Goal: Task Accomplishment & Management: Use online tool/utility

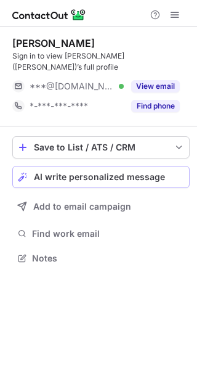
scroll to position [239, 197]
click at [103, 172] on span "AI write personalized message" at bounding box center [99, 177] width 131 height 10
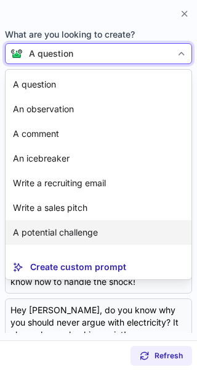
scroll to position [81, 0]
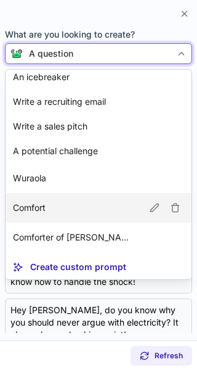
click at [36, 204] on p "Comfort" at bounding box center [29, 208] width 33 height 12
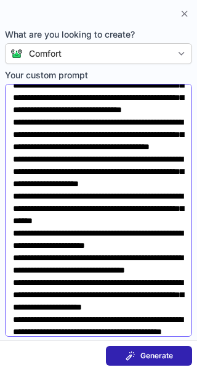
scroll to position [0, 0]
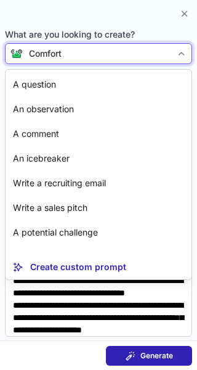
click at [180, 48] on div at bounding box center [182, 54] width 20 height 20
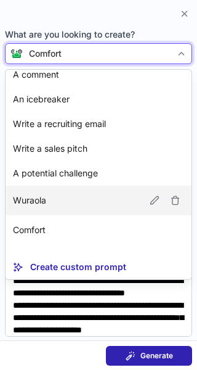
scroll to position [81, 0]
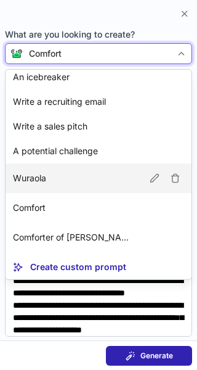
click at [29, 171] on article "Wuraola" at bounding box center [99, 179] width 186 height 30
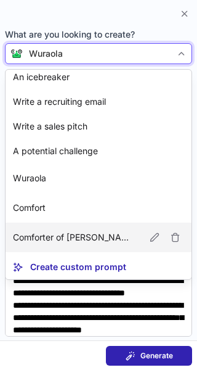
click at [34, 235] on p "Comforter of [PERSON_NAME]" at bounding box center [74, 237] width 122 height 12
type textarea "**********"
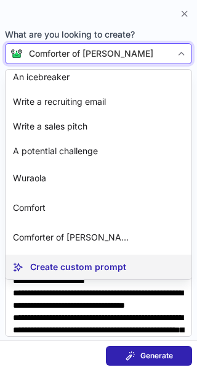
click at [56, 270] on p "Create custom prompt" at bounding box center [78, 267] width 96 height 12
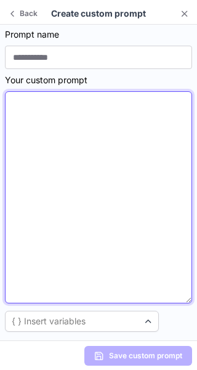
click at [23, 114] on textarea at bounding box center [99, 197] width 188 height 212
paste textarea "**********"
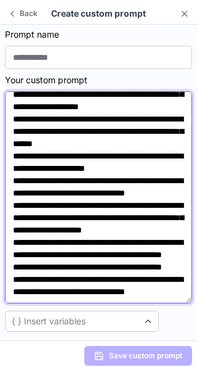
scroll to position [0, 0]
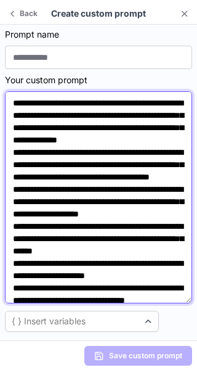
drag, startPoint x: 39, startPoint y: 116, endPoint x: 10, endPoint y: 117, distance: 28.4
click at [10, 117] on textarea at bounding box center [99, 197] width 188 height 212
drag, startPoint x: 100, startPoint y: 215, endPoint x: 81, endPoint y: 93, distance: 123.6
click at [81, 93] on textarea at bounding box center [99, 197] width 188 height 212
click at [33, 117] on textarea at bounding box center [99, 197] width 188 height 212
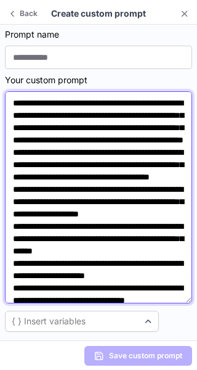
click at [22, 127] on textarea at bounding box center [99, 197] width 188 height 212
click at [59, 130] on textarea at bounding box center [99, 197] width 188 height 212
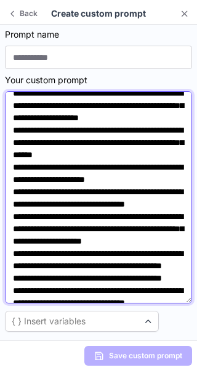
scroll to position [109, 0]
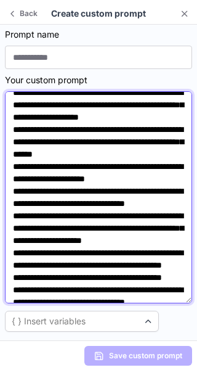
drag, startPoint x: 11, startPoint y: 145, endPoint x: 46, endPoint y: 145, distance: 35.2
click at [46, 145] on textarea at bounding box center [99, 197] width 188 height 212
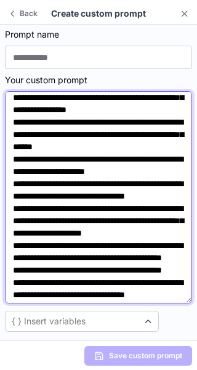
drag, startPoint x: 57, startPoint y: 115, endPoint x: 43, endPoint y: 98, distance: 22.4
click at [43, 98] on textarea at bounding box center [99, 197] width 188 height 212
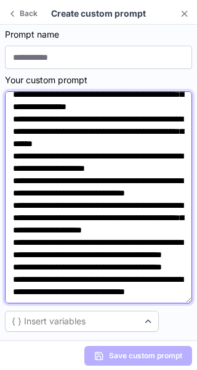
scroll to position [139, 0]
click at [80, 122] on textarea at bounding box center [99, 197] width 188 height 212
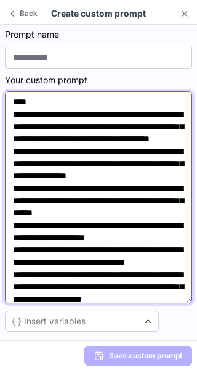
scroll to position [0, 0]
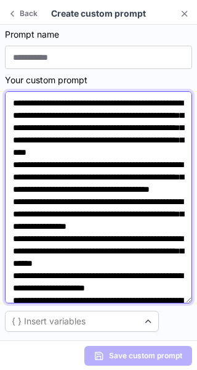
click at [31, 116] on textarea at bounding box center [99, 197] width 188 height 212
type textarea "**********"
click at [167, 276] on textarea at bounding box center [99, 197] width 188 height 212
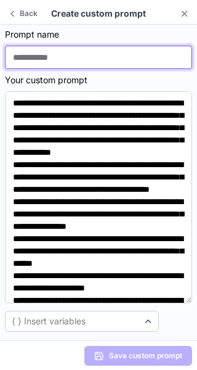
click at [77, 59] on input at bounding box center [99, 57] width 188 height 23
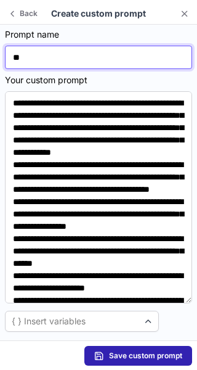
type input "*"
drag, startPoint x: 89, startPoint y: 54, endPoint x: 18, endPoint y: 56, distance: 71.6
click at [18, 56] on input "**********" at bounding box center [99, 57] width 188 height 23
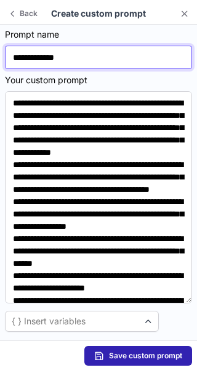
click at [18, 56] on input "**********" at bounding box center [99, 57] width 188 height 23
drag, startPoint x: 38, startPoint y: 56, endPoint x: 77, endPoint y: 59, distance: 39.6
click at [77, 59] on input "**********" at bounding box center [99, 57] width 188 height 23
drag, startPoint x: 77, startPoint y: 59, endPoint x: 44, endPoint y: 59, distance: 33.3
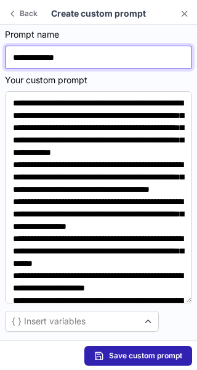
click at [44, 59] on input "**********" at bounding box center [99, 57] width 188 height 23
drag, startPoint x: 44, startPoint y: 59, endPoint x: 73, endPoint y: 58, distance: 29.0
click at [73, 58] on input "**********" at bounding box center [99, 57] width 188 height 23
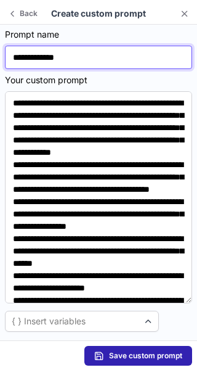
drag, startPoint x: 85, startPoint y: 54, endPoint x: 41, endPoint y: 58, distance: 44.0
click at [41, 58] on input "**********" at bounding box center [99, 57] width 188 height 23
type input "**********"
click at [162, 67] on input "**********" at bounding box center [99, 57] width 188 height 23
click at [104, 65] on input "**********" at bounding box center [99, 57] width 188 height 23
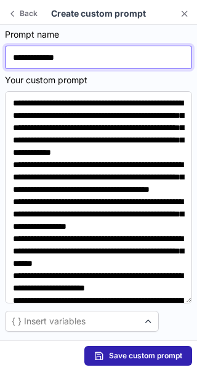
drag, startPoint x: 46, startPoint y: 57, endPoint x: 78, endPoint y: 59, distance: 31.5
click at [78, 59] on input "**********" at bounding box center [99, 57] width 188 height 23
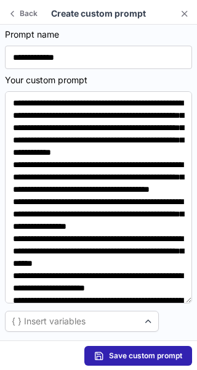
click at [152, 355] on span "Save custom prompt" at bounding box center [145, 356] width 73 height 10
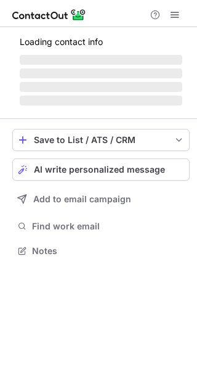
scroll to position [239, 197]
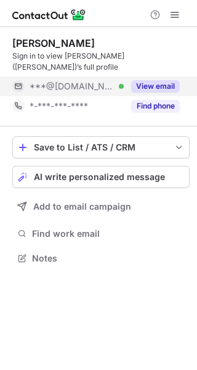
click at [155, 80] on button "View email" at bounding box center [155, 86] width 49 height 12
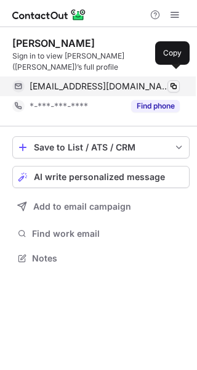
click at [173, 81] on span at bounding box center [174, 86] width 10 height 10
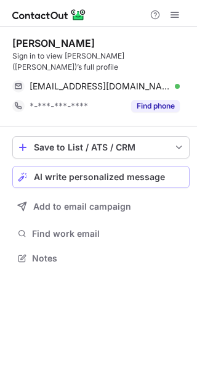
click at [141, 172] on span "AI write personalized message" at bounding box center [99, 177] width 131 height 10
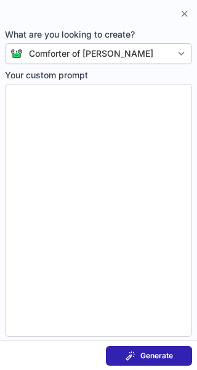
type textarea "**********"
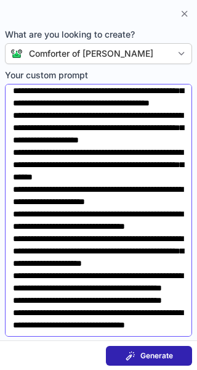
scroll to position [190, 0]
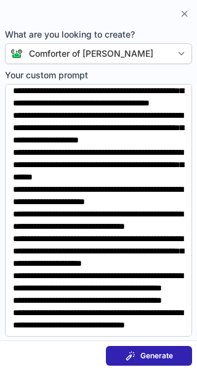
click at [138, 352] on div "Generate" at bounding box center [150, 356] width 48 height 10
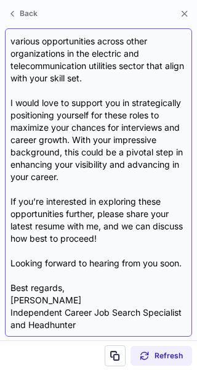
scroll to position [0, 0]
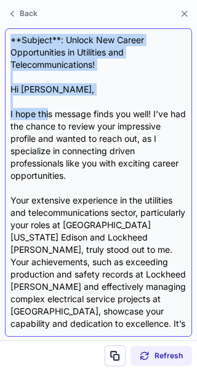
drag, startPoint x: 11, startPoint y: 45, endPoint x: 51, endPoint y: 111, distance: 76.9
click at [51, 111] on div "**Subject**: Unlock New Career Opportunities in Utilities and Telecommunication…" at bounding box center [98, 182] width 177 height 297
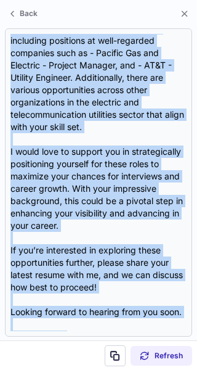
scroll to position [443, 0]
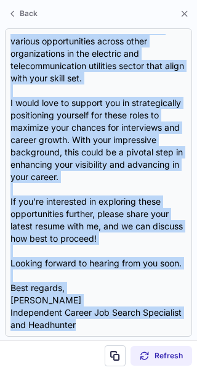
drag, startPoint x: 9, startPoint y: 91, endPoint x: 76, endPoint y: 401, distance: 316.9
click at [76, 370] on html "Jerome Mecham Sign in to view Jerome (Jerry)’s full profile jtmecham317@gmail.c…" at bounding box center [98, 185] width 197 height 370
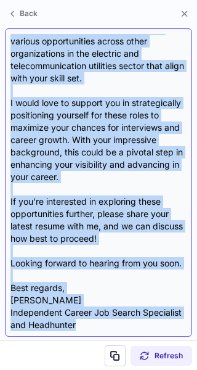
click at [55, 275] on div "**Subject**: Unlock New Career Opportunities in Utilities and Telecommunication…" at bounding box center [98, 182] width 177 height 297
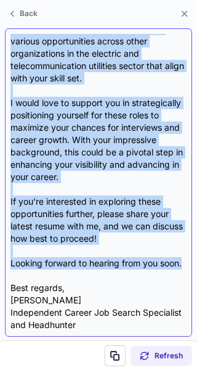
drag, startPoint x: 13, startPoint y: 95, endPoint x: 101, endPoint y: 261, distance: 188.0
click at [101, 261] on div "**Subject**: Unlock New Career Opportunities in Utilities and Telecommunication…" at bounding box center [98, 182] width 177 height 297
copy div "Hi Jerry, I hope this message finds you well! I’ve had the chance to review you…"
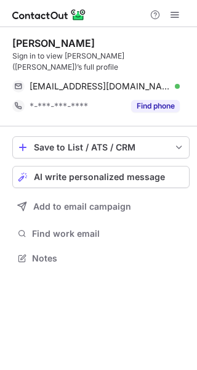
scroll to position [239, 197]
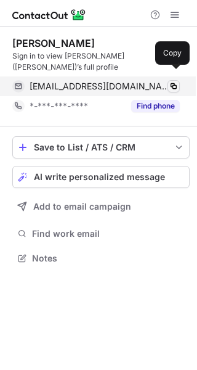
click at [175, 81] on span at bounding box center [174, 86] width 10 height 10
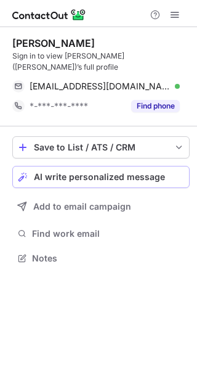
click at [106, 172] on span "AI write personalized message" at bounding box center [99, 177] width 131 height 10
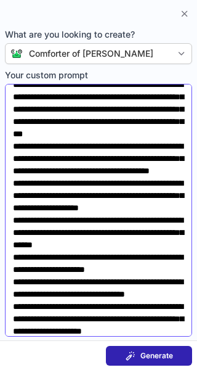
scroll to position [0, 0]
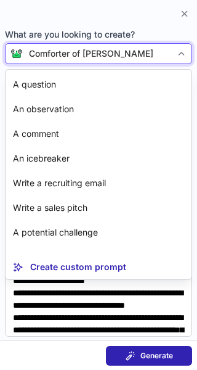
click at [181, 59] on div at bounding box center [182, 54] width 20 height 20
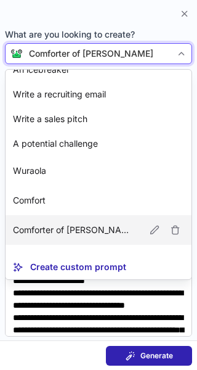
scroll to position [111, 0]
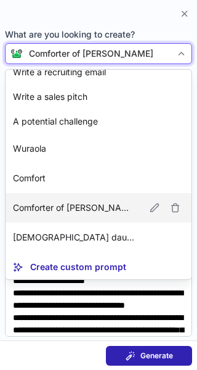
click at [156, 236] on div at bounding box center [164, 237] width 42 height 17
type textarea "**********"
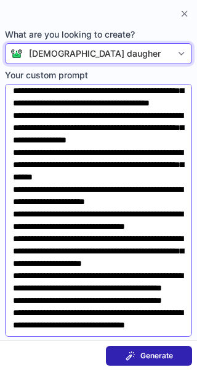
scroll to position [202, 0]
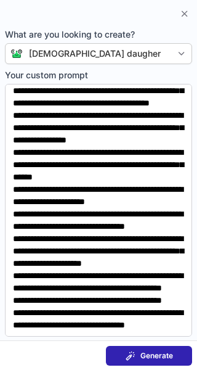
click at [146, 352] on span "Generate" at bounding box center [157, 356] width 33 height 10
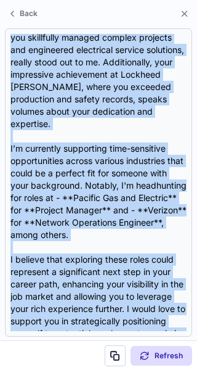
scroll to position [344, 0]
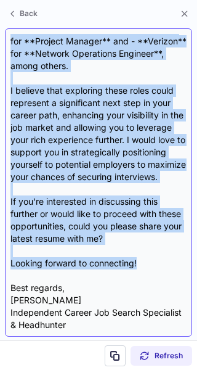
drag, startPoint x: 9, startPoint y: 106, endPoint x: 141, endPoint y: 269, distance: 209.7
click at [141, 269] on div "Subject: Exciting Opportunities That Match Your Expertise! Body: Hi Jerry, I ho…" at bounding box center [99, 182] width 188 height 309
copy div "Hi Jerry, I hope this message finds you well! I recently had the pleasure of re…"
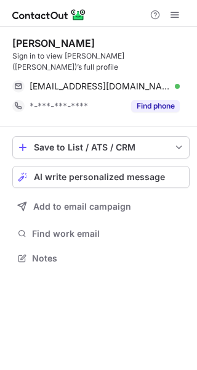
scroll to position [239, 197]
click at [75, 172] on span "AI write personalized message" at bounding box center [99, 177] width 131 height 10
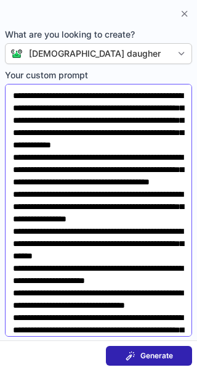
scroll to position [202, 0]
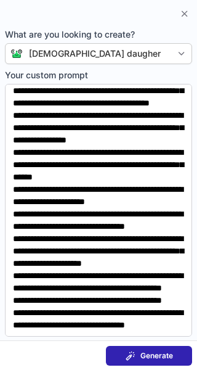
click at [167, 357] on span "Generate" at bounding box center [157, 356] width 33 height 10
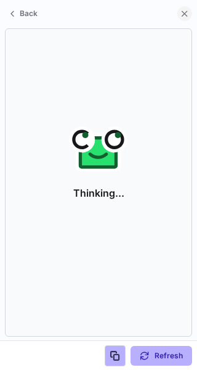
click at [186, 12] on span at bounding box center [185, 14] width 10 height 10
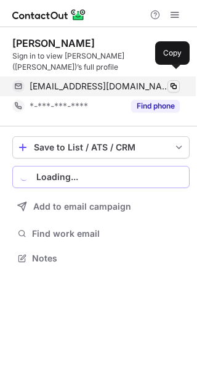
click at [170, 80] on button at bounding box center [174, 86] width 12 height 12
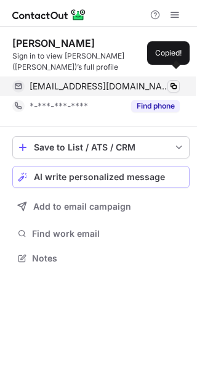
click at [170, 80] on button at bounding box center [174, 86] width 12 height 12
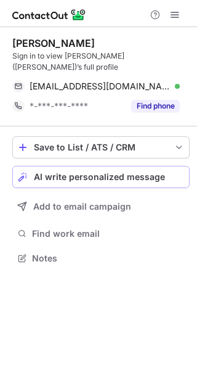
click at [136, 172] on span "AI write personalized message" at bounding box center [99, 177] width 131 height 10
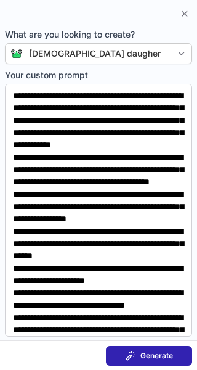
click at [130, 361] on button "Generate" at bounding box center [149, 356] width 86 height 20
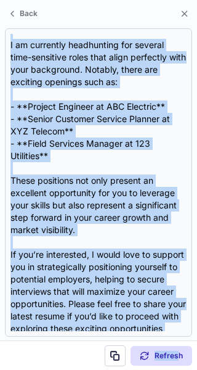
scroll to position [554, 0]
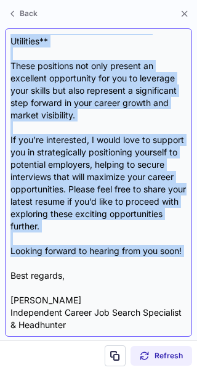
drag, startPoint x: 5, startPoint y: 126, endPoint x: 156, endPoint y: 262, distance: 203.2
click at [156, 262] on div "Subject: ** Exciting Career Opportunities Tailored for You Body: ** Hi [PERSON_…" at bounding box center [99, 182] width 188 height 309
copy div "Lo Ipsum, D sita cons adipisc elits doe temp! I utlabore etdo magnaa enim Admin…"
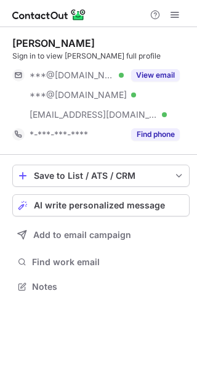
scroll to position [278, 197]
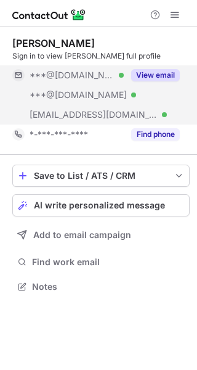
click at [151, 78] on button "View email" at bounding box center [155, 75] width 49 height 12
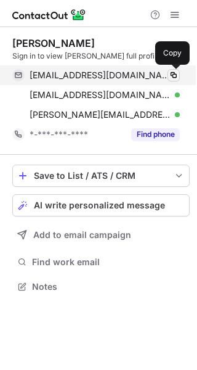
click at [178, 80] on span at bounding box center [174, 75] width 10 height 10
click at [173, 77] on span at bounding box center [174, 75] width 10 height 10
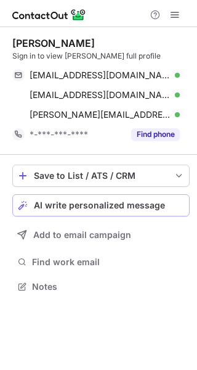
click at [144, 197] on button "AI write personalized message" at bounding box center [101, 205] width 178 height 22
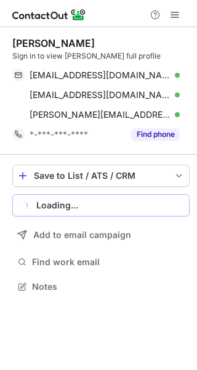
click at [144, 197] on button "Loading..." at bounding box center [101, 205] width 178 height 22
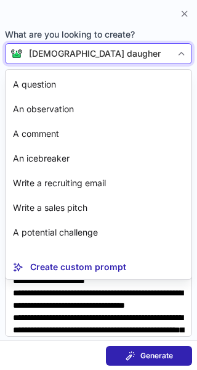
scroll to position [111, 0]
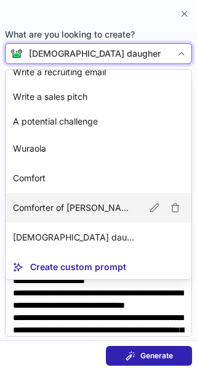
click at [85, 193] on article "Comforter of [PERSON_NAME]" at bounding box center [99, 208] width 186 height 30
type textarea "**********"
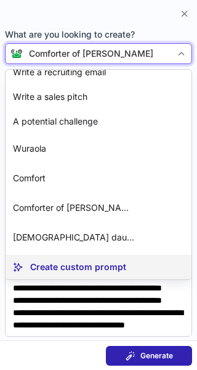
click at [81, 268] on p "Create custom prompt" at bounding box center [78, 267] width 96 height 12
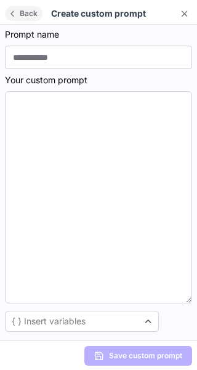
click at [28, 14] on span "Back" at bounding box center [28, 13] width 23 height 9
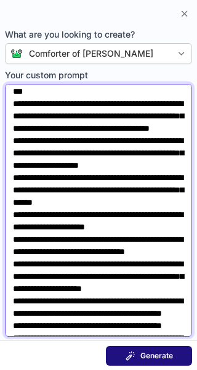
scroll to position [190, 0]
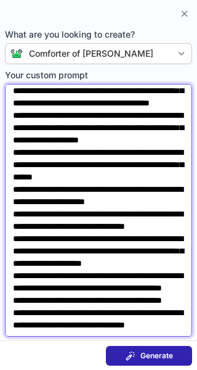
drag, startPoint x: 14, startPoint y: 96, endPoint x: 106, endPoint y: 332, distance: 253.9
click at [106, 332] on textarea "Your custom prompt" at bounding box center [99, 210] width 188 height 253
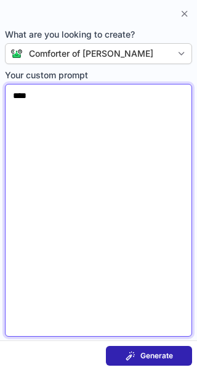
scroll to position [0, 0]
type textarea "**********"
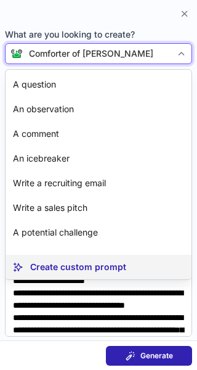
click at [53, 256] on article "Create custom prompt" at bounding box center [99, 267] width 186 height 25
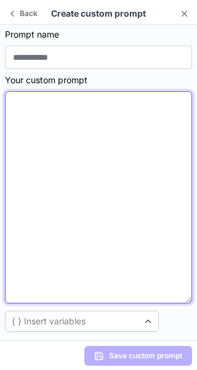
click at [53, 256] on textarea at bounding box center [99, 197] width 188 height 212
click at [23, 106] on textarea at bounding box center [99, 197] width 188 height 212
paste textarea "**********"
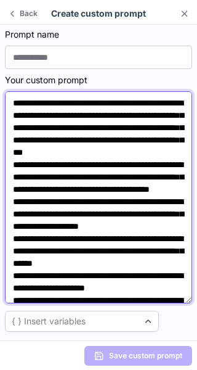
click at [32, 115] on textarea at bounding box center [99, 197] width 188 height 212
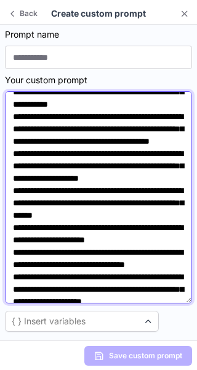
scroll to position [49, 0]
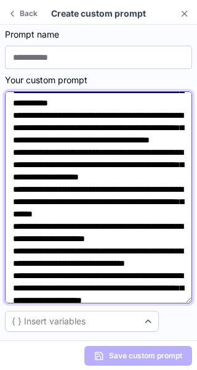
drag, startPoint x: 43, startPoint y: 213, endPoint x: 4, endPoint y: 207, distance: 39.4
click at [4, 207] on section "Prompt name Your custom prompt { } Insert variables" at bounding box center [98, 183] width 197 height 316
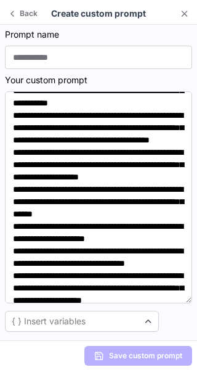
click at [4, 207] on section "Prompt name Your custom prompt { } Insert variables" at bounding box center [98, 183] width 197 height 316
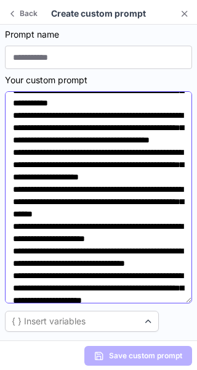
drag, startPoint x: 4, startPoint y: 207, endPoint x: 6, endPoint y: 215, distance: 8.8
click at [6, 215] on section "Prompt name Your custom prompt { } Insert variables" at bounding box center [98, 183] width 197 height 316
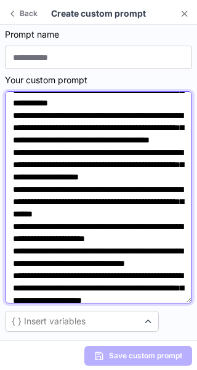
drag, startPoint x: 10, startPoint y: 215, endPoint x: 45, endPoint y: 217, distance: 34.6
click at [45, 217] on textarea at bounding box center [99, 197] width 188 height 212
click at [167, 204] on textarea at bounding box center [99, 197] width 188 height 212
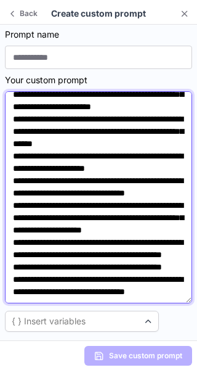
scroll to position [243, 0]
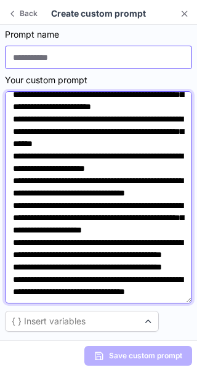
type textarea "**********"
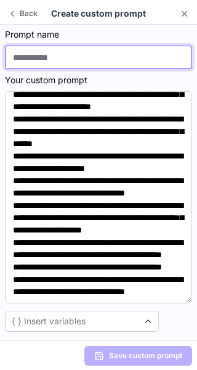
click at [59, 60] on input at bounding box center [99, 57] width 188 height 23
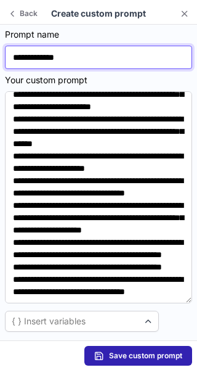
click at [77, 55] on input "**********" at bounding box center [99, 57] width 188 height 23
click at [76, 56] on input "**********" at bounding box center [99, 57] width 188 height 23
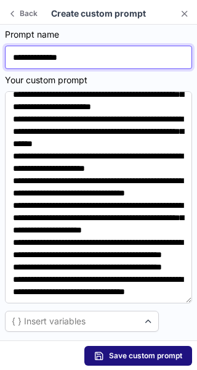
type input "**********"
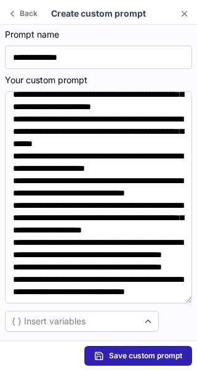
click at [146, 359] on span "Save custom prompt" at bounding box center [145, 356] width 73 height 10
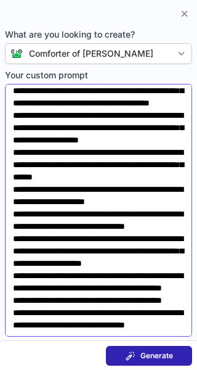
scroll to position [0, 0]
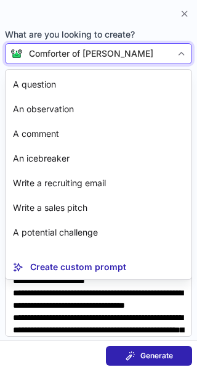
click at [184, 60] on div at bounding box center [182, 54] width 20 height 20
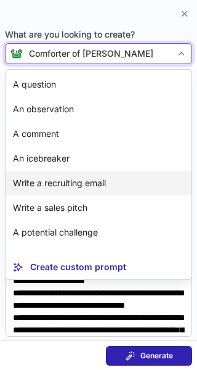
scroll to position [141, 0]
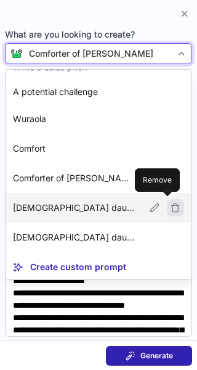
click at [171, 210] on span at bounding box center [176, 208] width 10 height 10
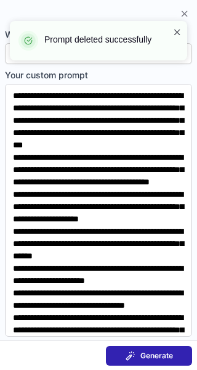
click at [180, 30] on span at bounding box center [178, 32] width 10 height 12
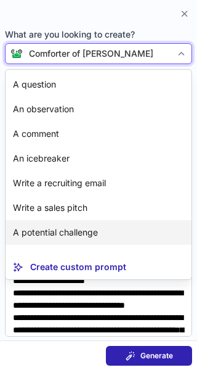
scroll to position [111, 0]
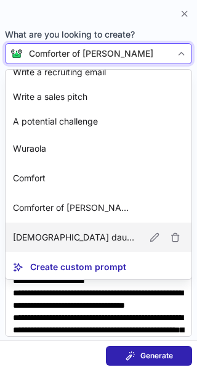
click at [120, 236] on article "[PERSON_NAME] daughter Edit" at bounding box center [99, 238] width 186 height 30
type textarea "**********"
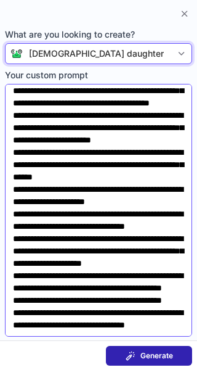
scroll to position [133, 0]
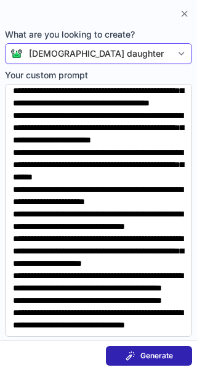
click at [143, 356] on span "Generate" at bounding box center [157, 356] width 33 height 10
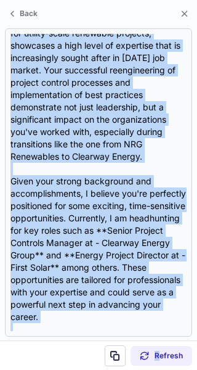
scroll to position [517, 0]
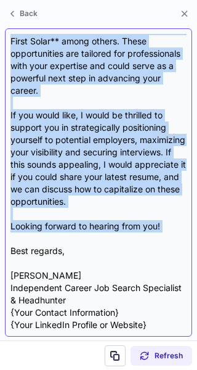
drag, startPoint x: 10, startPoint y: 124, endPoint x: 146, endPoint y: 238, distance: 177.4
click at [146, 238] on div "Subject: Exciting Career Opportunities Await You!** Body: ** Hi [PERSON_NAME], …" at bounding box center [99, 182] width 188 height 309
copy div "Lo Ipsu, D sita cons adipisc elits doe temp. In utla et Dolo Magnaal, eni A’m v…"
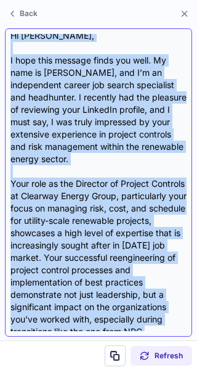
scroll to position [0, 0]
